Goal: Task Accomplishment & Management: Use online tool/utility

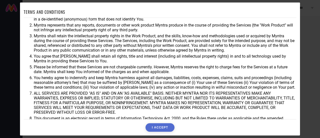
scroll to position [36, 0]
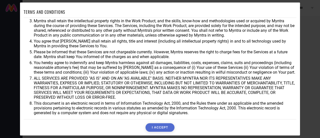
click at [151, 125] on button "I ACCEPT" at bounding box center [160, 127] width 29 height 9
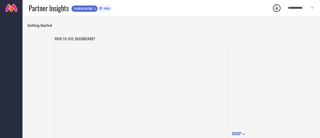
click at [310, 7] on div "**********" at bounding box center [301, 8] width 39 height 16
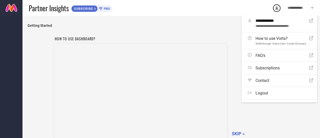
click at [283, 115] on div "How to use dashboard? SKIP »" at bounding box center [172, 87] width 234 height 106
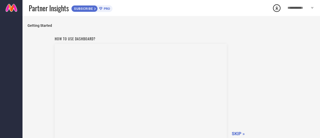
scroll to position [1, 0]
click at [253, 112] on div "How to use dashboard? SKIP »" at bounding box center [172, 86] width 234 height 106
drag, startPoint x: 181, startPoint y: 24, endPoint x: 180, endPoint y: 27, distance: 2.6
click at [181, 24] on span "Getting Started" at bounding box center [172, 25] width 288 height 4
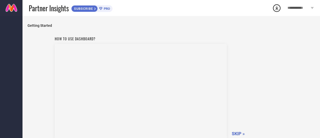
click at [94, 9] on span "SUBSCRIBE" at bounding box center [83, 9] width 23 height 4
